Goal: Task Accomplishment & Management: Complete application form

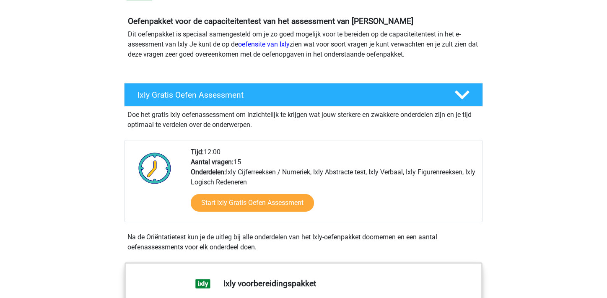
scroll to position [96, 0]
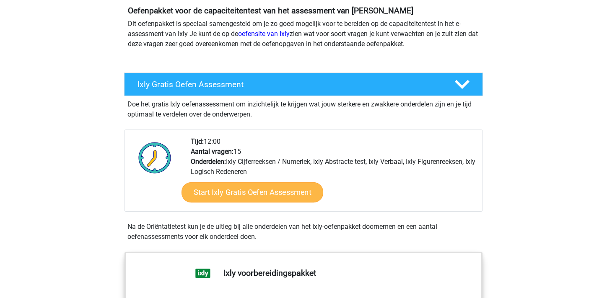
click at [256, 196] on link "Start Ixly Gratis Oefen Assessment" at bounding box center [253, 192] width 142 height 20
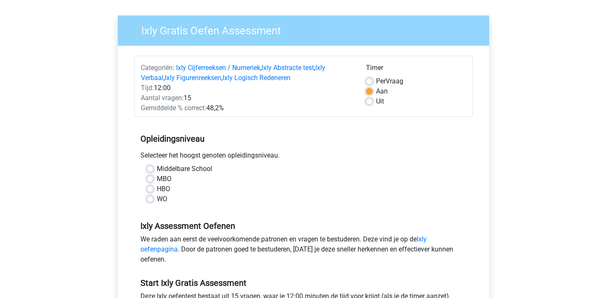
scroll to position [56, 0]
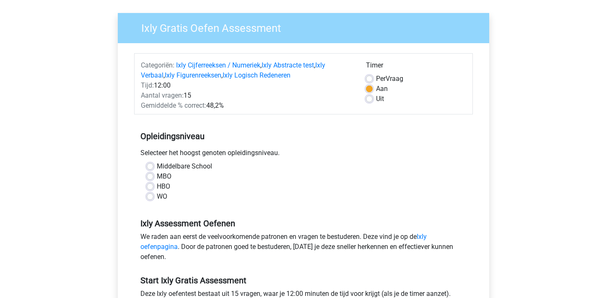
click at [157, 198] on label "WO" at bounding box center [162, 197] width 10 height 10
click at [149, 198] on input "WO" at bounding box center [150, 196] width 7 height 8
radio input "true"
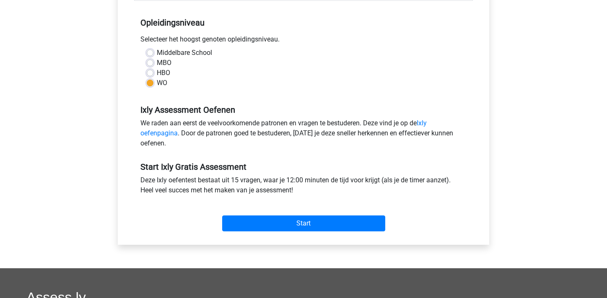
scroll to position [177, 0]
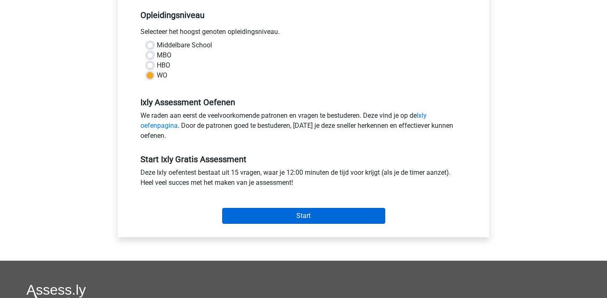
click at [268, 212] on input "Start" at bounding box center [303, 216] width 163 height 16
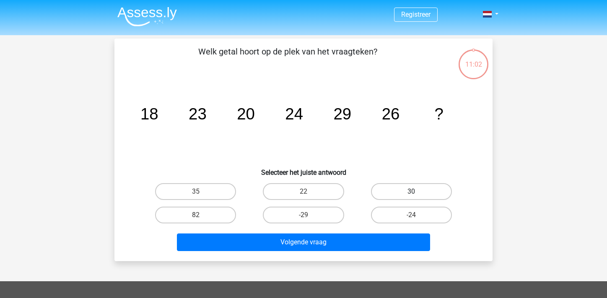
click at [413, 198] on label "30" at bounding box center [411, 191] width 81 height 17
click at [413, 197] on input "30" at bounding box center [413, 194] width 5 height 5
radio input "true"
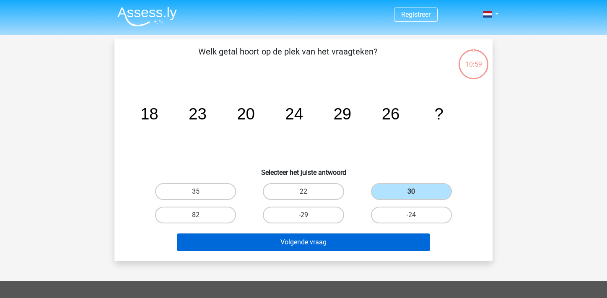
click at [331, 245] on button "Volgende vraag" at bounding box center [304, 243] width 254 height 18
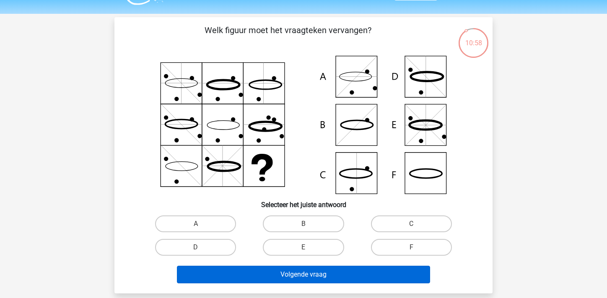
scroll to position [20, 0]
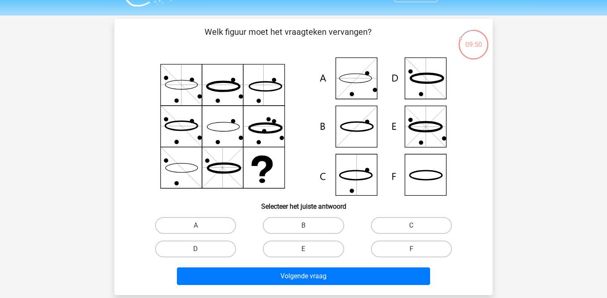
click at [352, 124] on icon at bounding box center [304, 126] width 338 height 138
click at [299, 227] on label "B" at bounding box center [303, 225] width 81 height 17
click at [304, 227] on input "B" at bounding box center [306, 228] width 5 height 5
radio input "true"
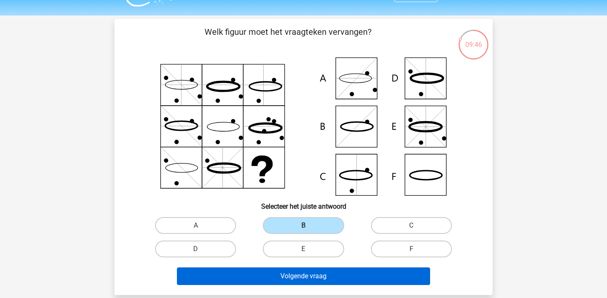
click at [339, 274] on button "Volgende vraag" at bounding box center [304, 277] width 254 height 18
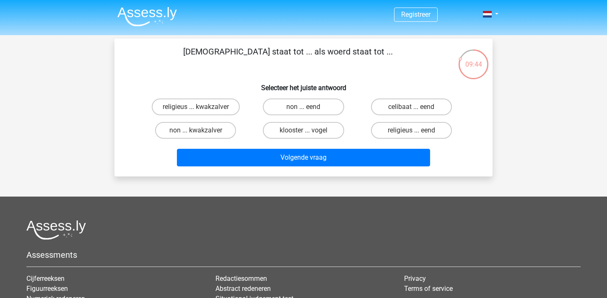
scroll to position [0, 0]
click at [320, 127] on label "klooster ... vogel" at bounding box center [303, 130] width 81 height 17
click at [309, 130] on input "klooster ... vogel" at bounding box center [306, 132] width 5 height 5
radio input "true"
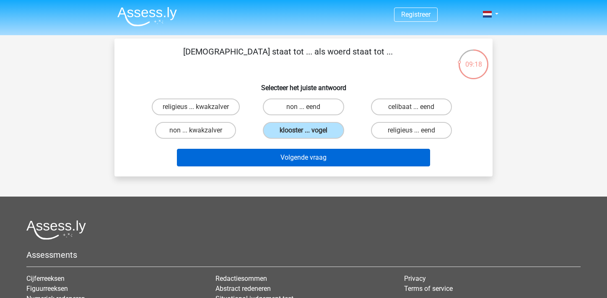
click at [320, 158] on button "Volgende vraag" at bounding box center [304, 158] width 254 height 18
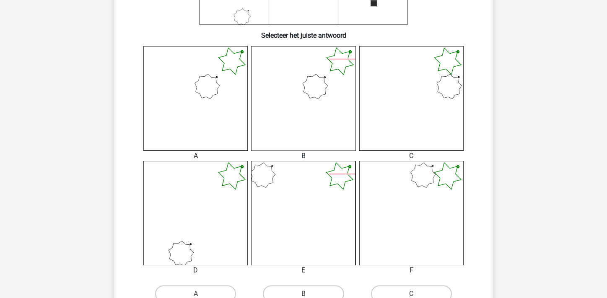
scroll to position [190, 0]
click at [373, 194] on icon at bounding box center [411, 214] width 104 height 104
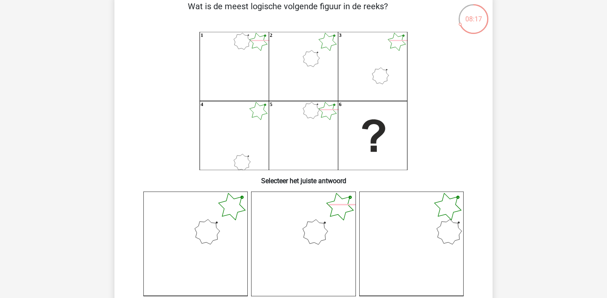
scroll to position [44, 0]
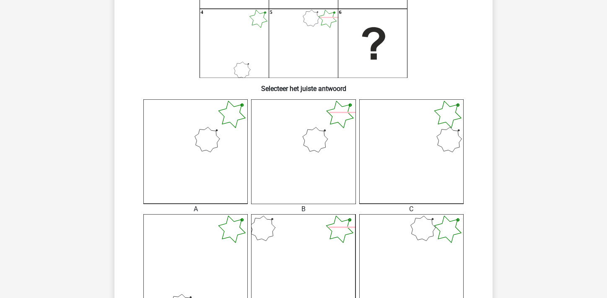
click at [410, 164] on icon at bounding box center [411, 151] width 104 height 104
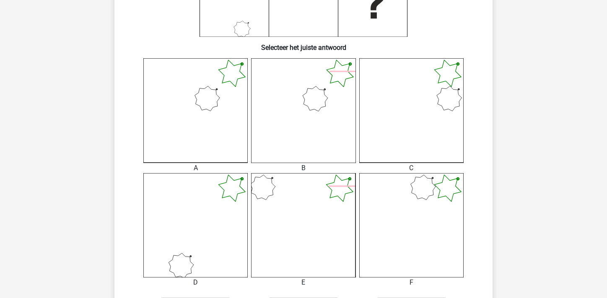
scroll to position [247, 0]
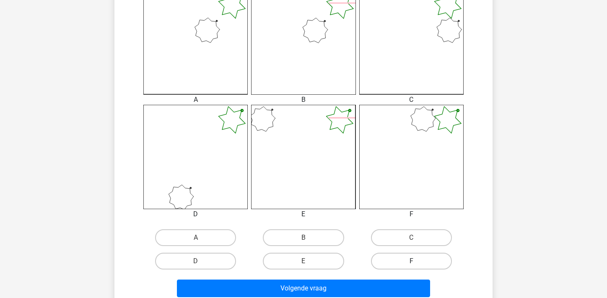
click at [400, 255] on label "F" at bounding box center [411, 261] width 81 height 17
click at [411, 261] on input "F" at bounding box center [413, 263] width 5 height 5
radio input "true"
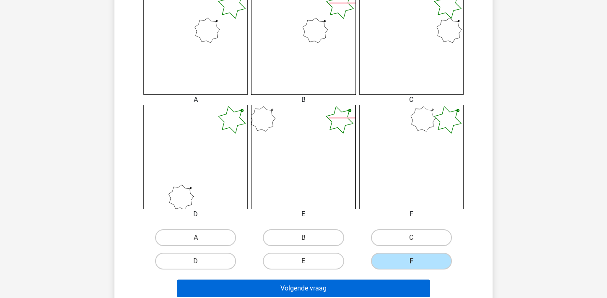
click at [364, 290] on button "Volgende vraag" at bounding box center [304, 289] width 254 height 18
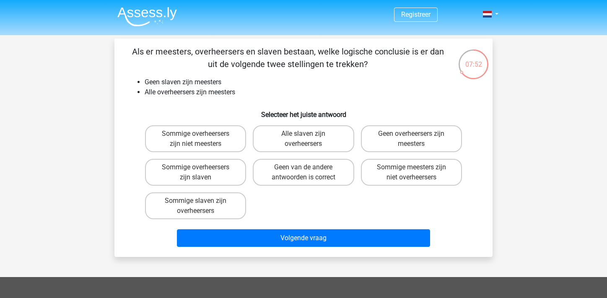
scroll to position [0, 0]
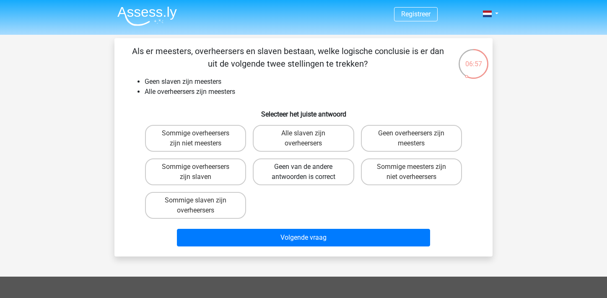
click at [294, 169] on label "Geen van de andere antwoorden is correct" at bounding box center [303, 172] width 101 height 27
click at [304, 169] on input "Geen van de andere antwoorden is correct" at bounding box center [306, 169] width 5 height 5
radio input "true"
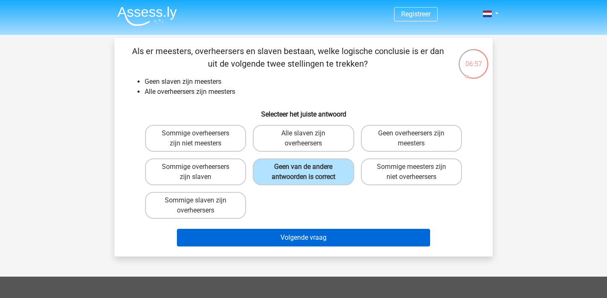
click at [293, 232] on button "Volgende vraag" at bounding box center [304, 238] width 254 height 18
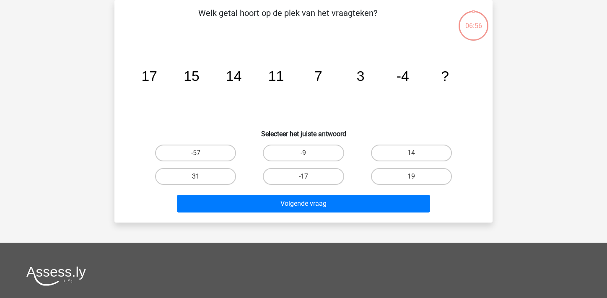
scroll to position [5, 0]
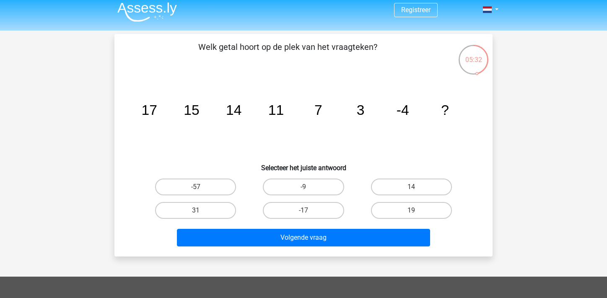
click at [304, 211] on input "-17" at bounding box center [306, 213] width 5 height 5
radio input "true"
click at [316, 191] on label "-9" at bounding box center [303, 187] width 81 height 17
click at [309, 191] on input "-9" at bounding box center [306, 189] width 5 height 5
radio input "true"
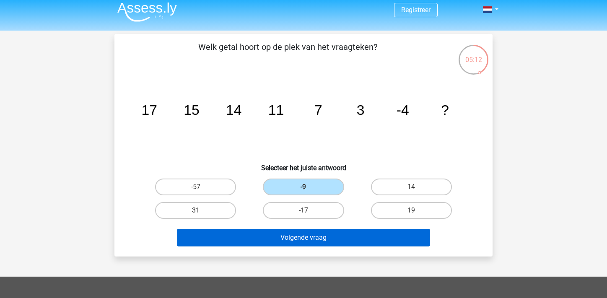
click at [321, 235] on button "Volgende vraag" at bounding box center [304, 238] width 254 height 18
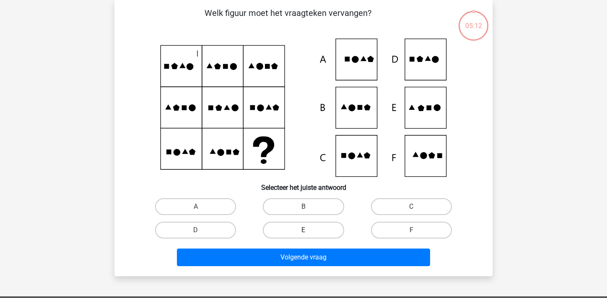
scroll to position [17, 0]
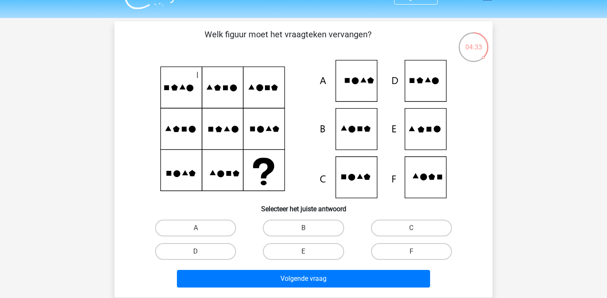
click at [420, 84] on icon at bounding box center [304, 129] width 338 height 138
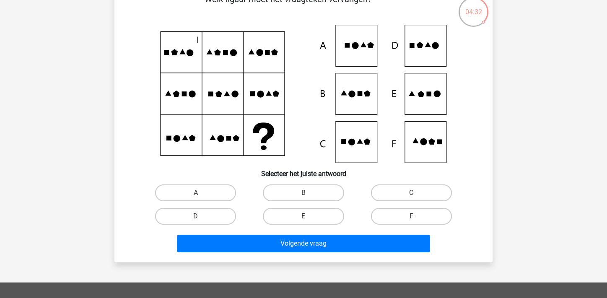
scroll to position [54, 0]
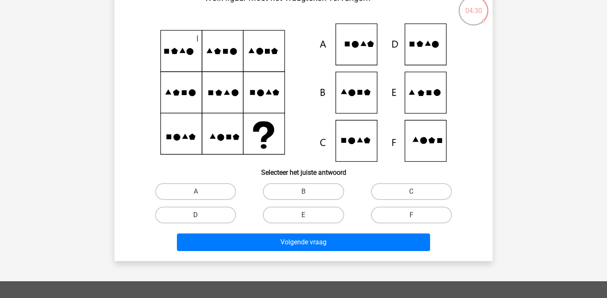
click at [208, 216] on label "D" at bounding box center [195, 215] width 81 height 17
click at [201, 216] on input "D" at bounding box center [198, 217] width 5 height 5
radio input "true"
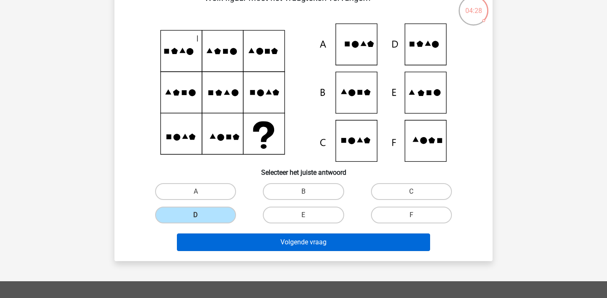
click at [239, 245] on button "Volgende vraag" at bounding box center [304, 243] width 254 height 18
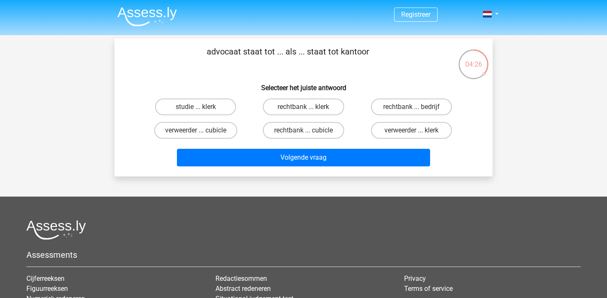
scroll to position [0, 0]
click at [312, 107] on label "rechtbank ... klerk" at bounding box center [303, 107] width 81 height 17
click at [309, 107] on input "rechtbank ... klerk" at bounding box center [306, 109] width 5 height 5
radio input "true"
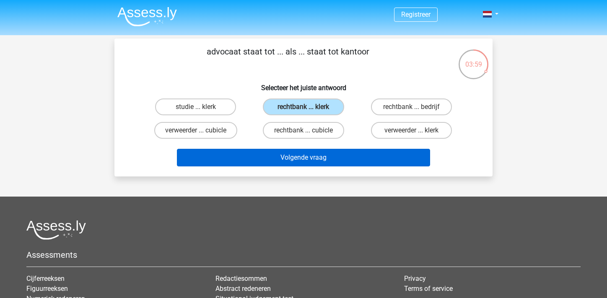
click at [288, 158] on button "Volgende vraag" at bounding box center [304, 158] width 254 height 18
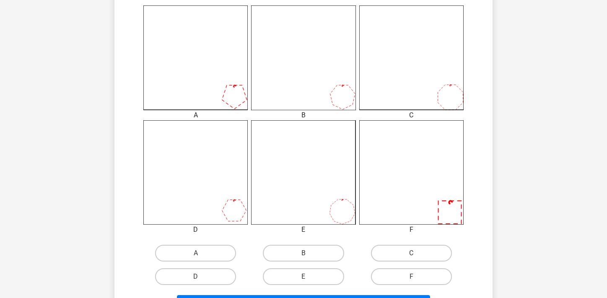
scroll to position [234, 0]
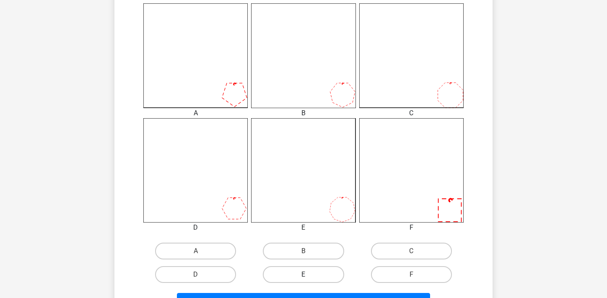
click at [297, 276] on label "E" at bounding box center [303, 274] width 81 height 17
click at [304, 276] on input "E" at bounding box center [306, 277] width 5 height 5
radio input "true"
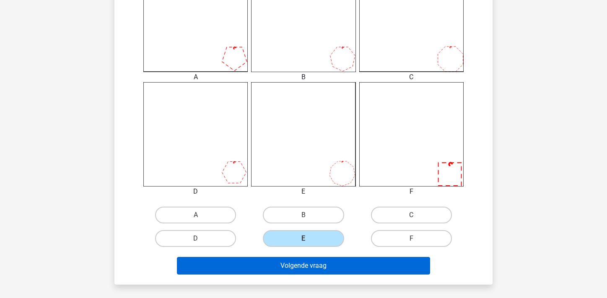
click at [330, 271] on button "Volgende vraag" at bounding box center [304, 266] width 254 height 18
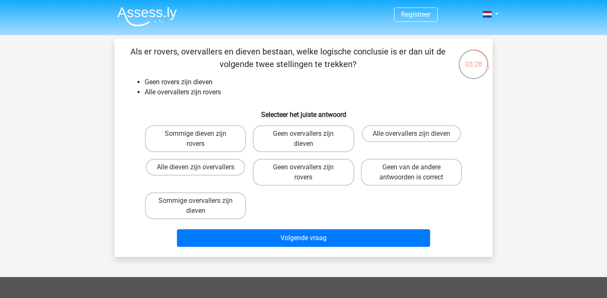
scroll to position [0, 0]
click at [274, 135] on label "Geen overvallers zijn dieven" at bounding box center [303, 138] width 101 height 27
click at [304, 135] on input "Geen overvallers zijn dieven" at bounding box center [306, 136] width 5 height 5
radio input "true"
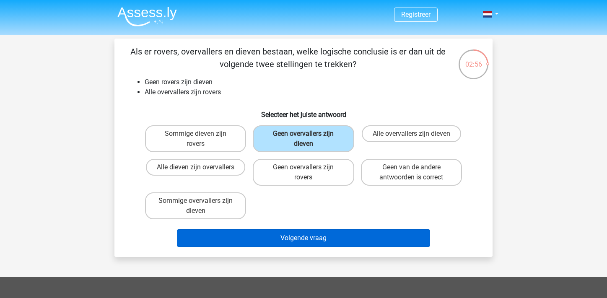
click at [294, 242] on button "Volgende vraag" at bounding box center [304, 238] width 254 height 18
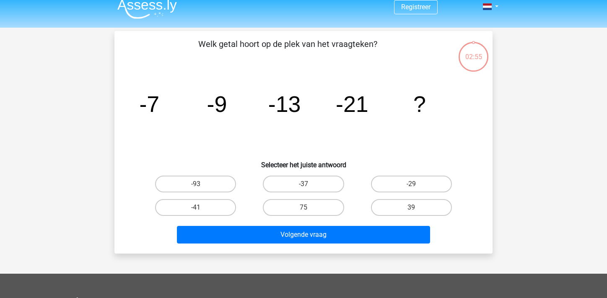
scroll to position [7, 0]
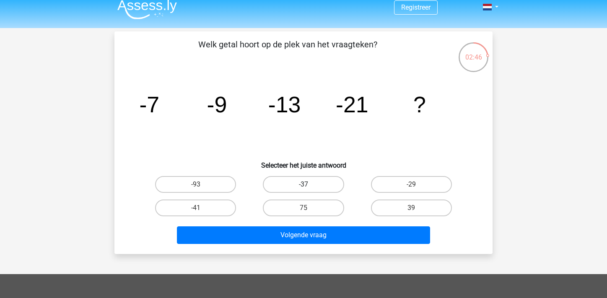
click at [295, 185] on label "-37" at bounding box center [303, 184] width 81 height 17
click at [304, 185] on input "-37" at bounding box center [306, 187] width 5 height 5
radio input "true"
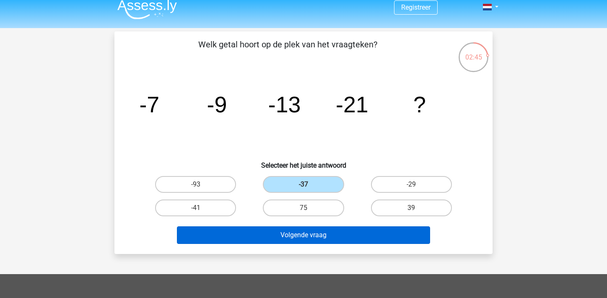
click at [293, 237] on button "Volgende vraag" at bounding box center [304, 235] width 254 height 18
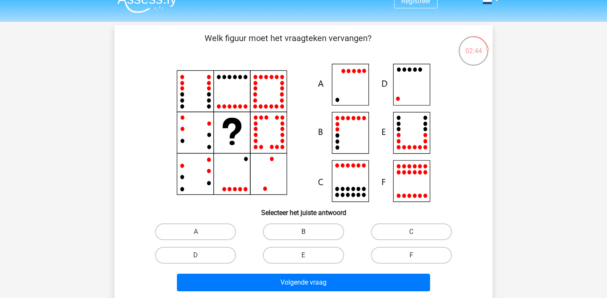
scroll to position [13, 0]
click at [415, 77] on icon at bounding box center [304, 133] width 338 height 138
click at [224, 251] on label "D" at bounding box center [195, 255] width 81 height 17
click at [201, 255] on input "D" at bounding box center [198, 257] width 5 height 5
radio input "true"
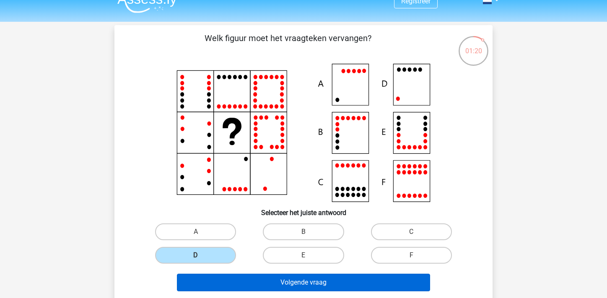
click at [298, 284] on button "Volgende vraag" at bounding box center [304, 283] width 254 height 18
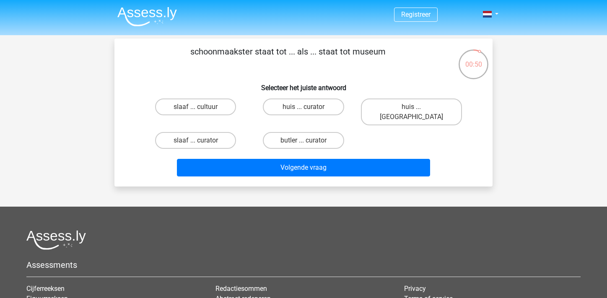
scroll to position [0, 0]
click at [306, 111] on input "huis ... curator" at bounding box center [306, 109] width 5 height 5
radio input "true"
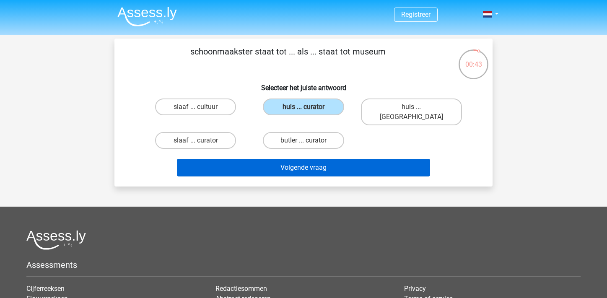
click at [308, 165] on button "Volgende vraag" at bounding box center [304, 168] width 254 height 18
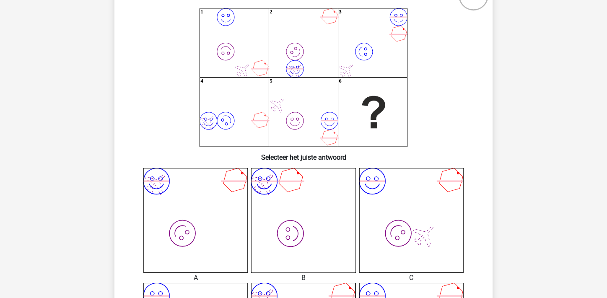
scroll to position [69, 0]
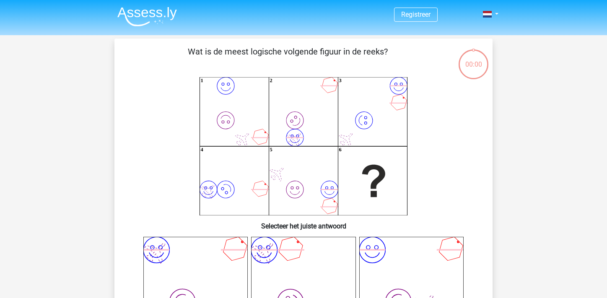
scroll to position [38, 0]
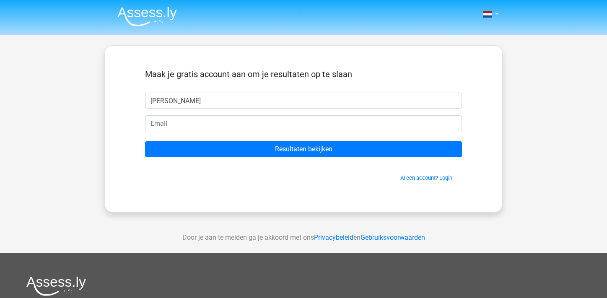
type input "[PERSON_NAME]"
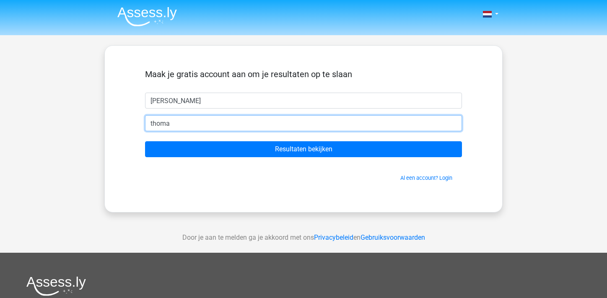
type input "[EMAIL_ADDRESS][DOMAIN_NAME]"
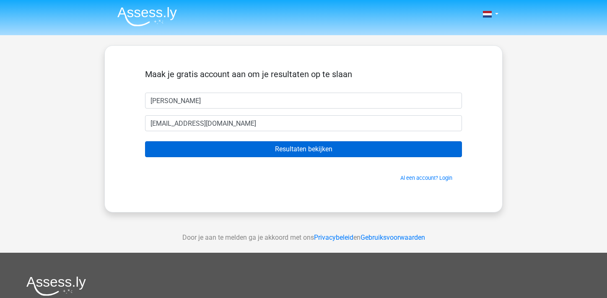
click at [218, 149] on input "Resultaten bekijken" at bounding box center [303, 149] width 317 height 16
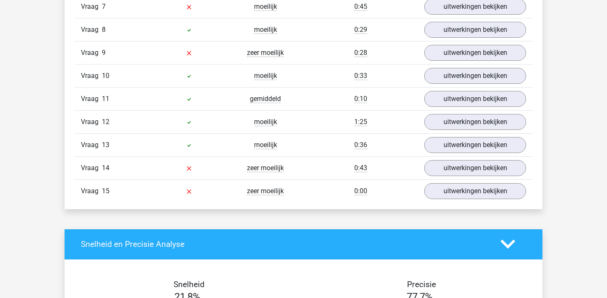
scroll to position [1125, 0]
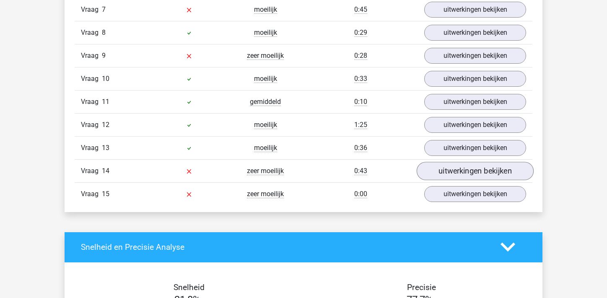
click at [452, 164] on link "uitwerkingen bekijken" at bounding box center [475, 171] width 117 height 18
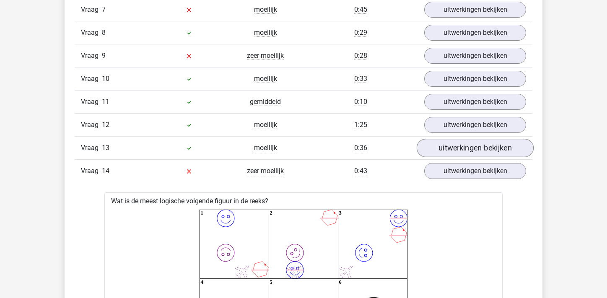
click at [469, 140] on link "uitwerkingen bekijken" at bounding box center [475, 148] width 117 height 18
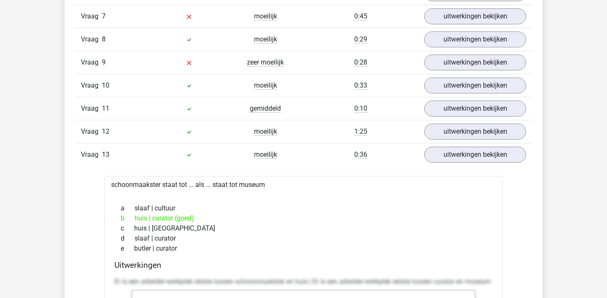
scroll to position [1106, 0]
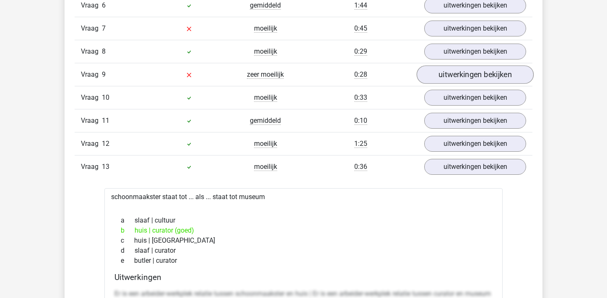
click at [472, 70] on link "uitwerkingen bekijken" at bounding box center [475, 74] width 117 height 18
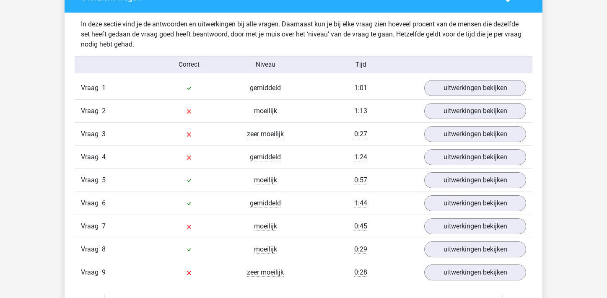
scroll to position [908, 0]
click at [446, 116] on link "uitwerkingen bekijken" at bounding box center [475, 111] width 117 height 18
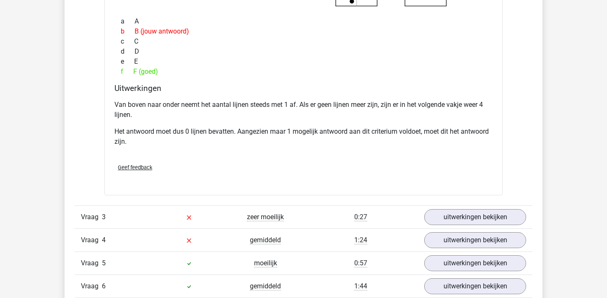
scroll to position [1261, 0]
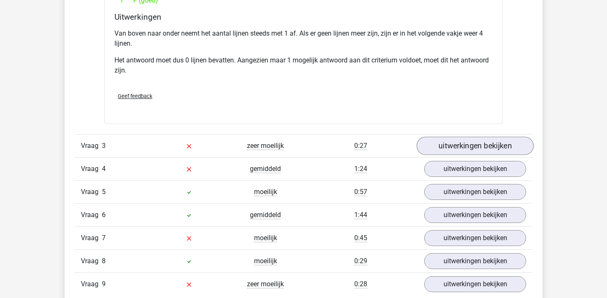
click at [444, 150] on link "uitwerkingen bekijken" at bounding box center [475, 146] width 117 height 18
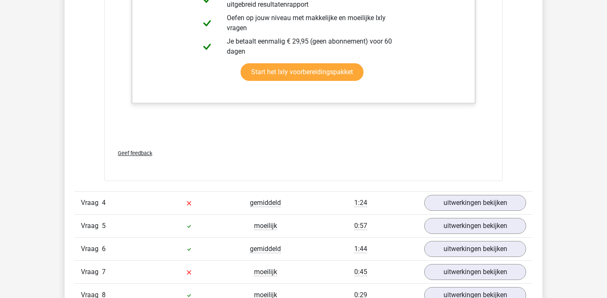
scroll to position [1647, 0]
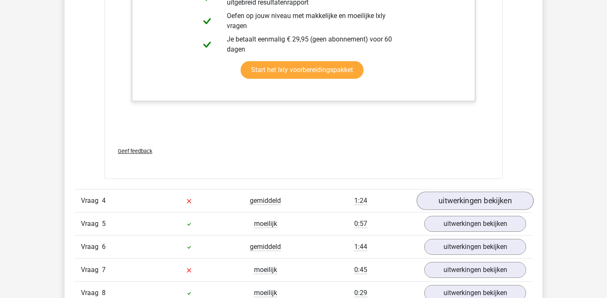
click at [445, 200] on link "uitwerkingen bekijken" at bounding box center [475, 201] width 117 height 18
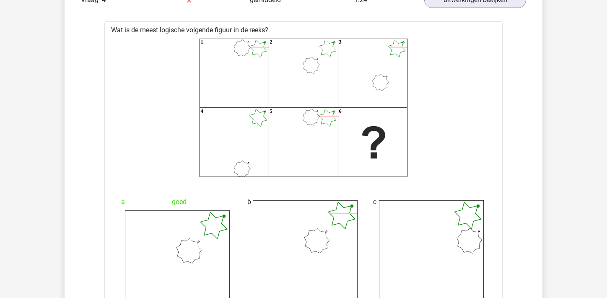
scroll to position [1849, 0]
